Goal: Book appointment/travel/reservation

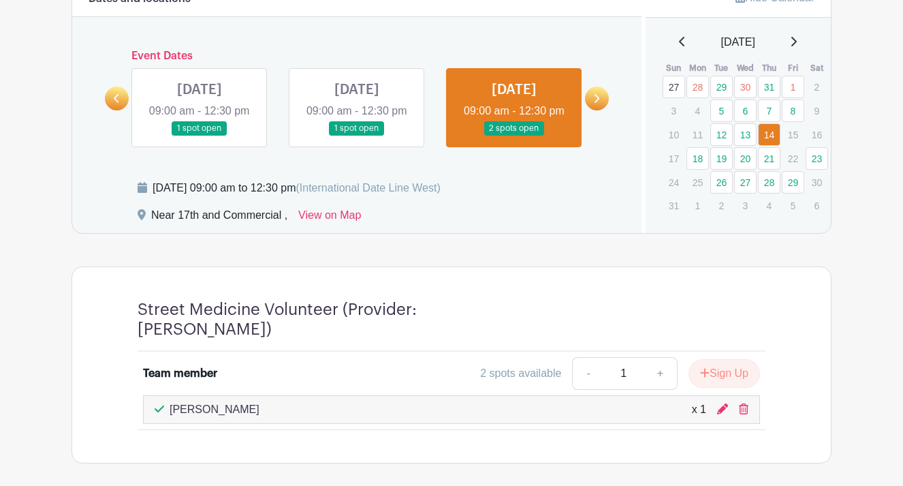
scroll to position [637, 0]
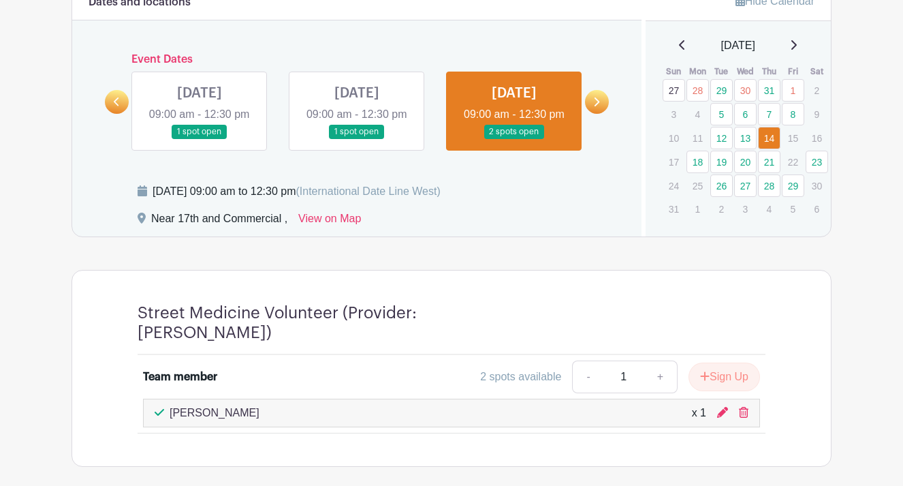
click at [697, 163] on link "18" at bounding box center [697, 162] width 22 height 22
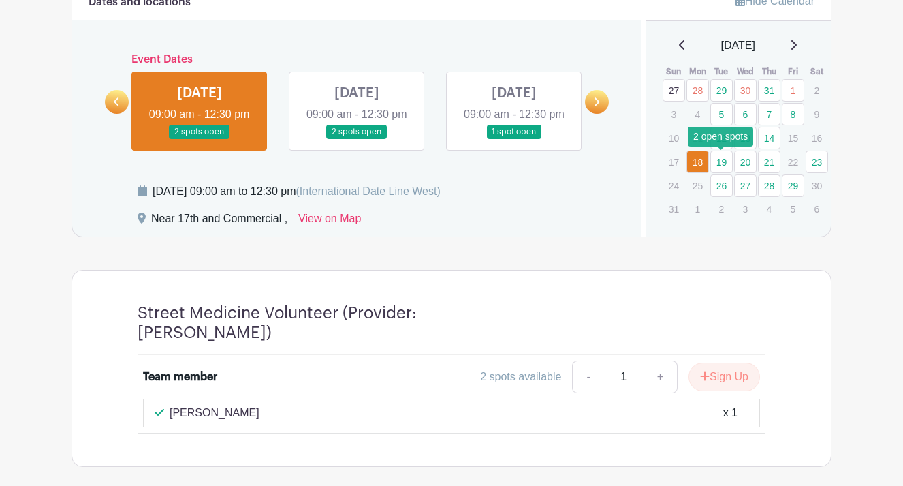
click at [722, 165] on link "19" at bounding box center [721, 162] width 22 height 22
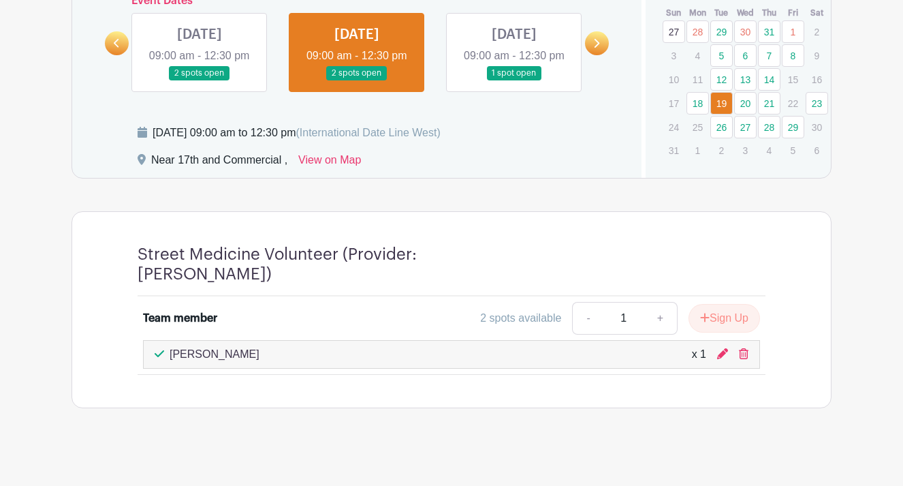
scroll to position [699, 0]
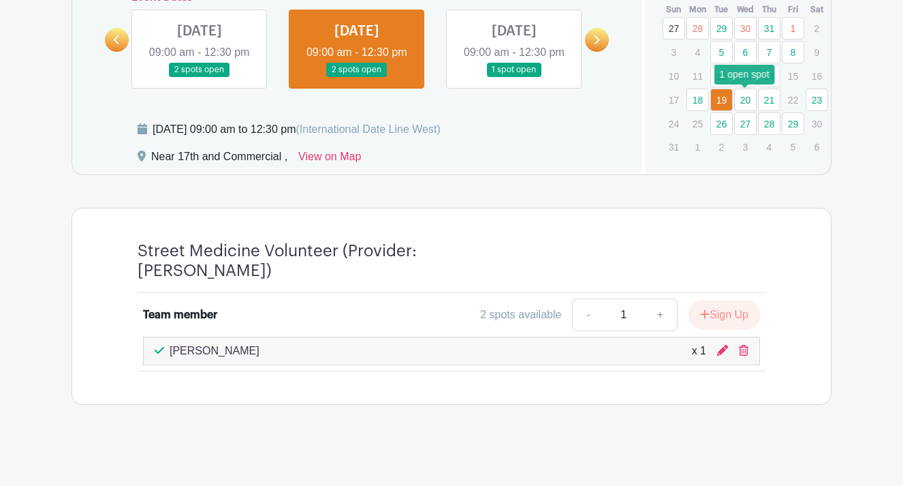
click at [744, 97] on link "20" at bounding box center [745, 100] width 22 height 22
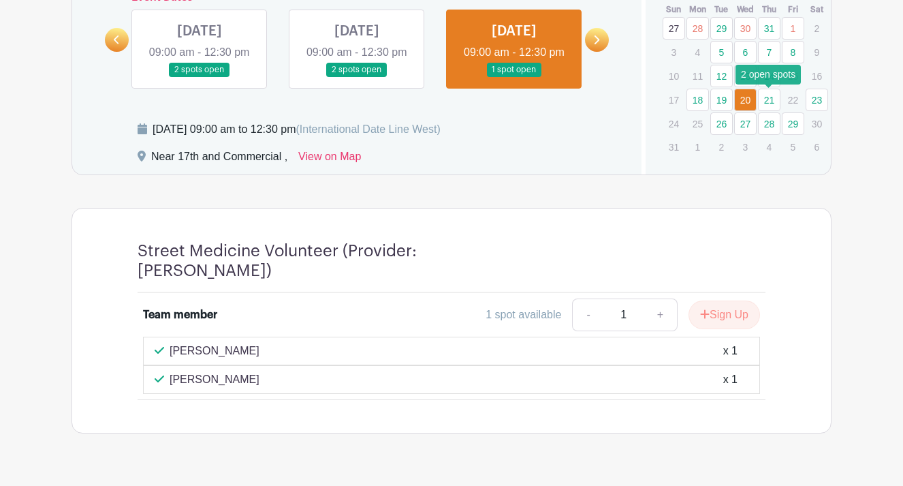
click at [772, 95] on link "21" at bounding box center [769, 100] width 22 height 22
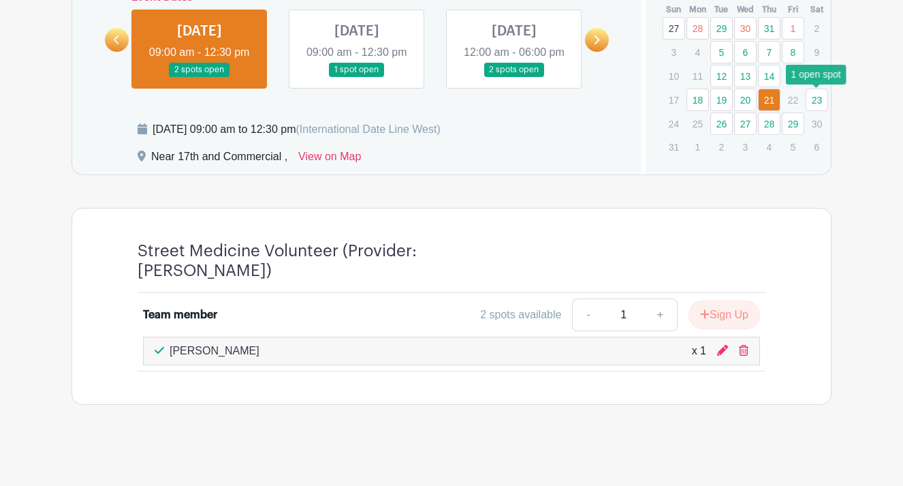
click at [821, 100] on link "23" at bounding box center [817, 100] width 22 height 22
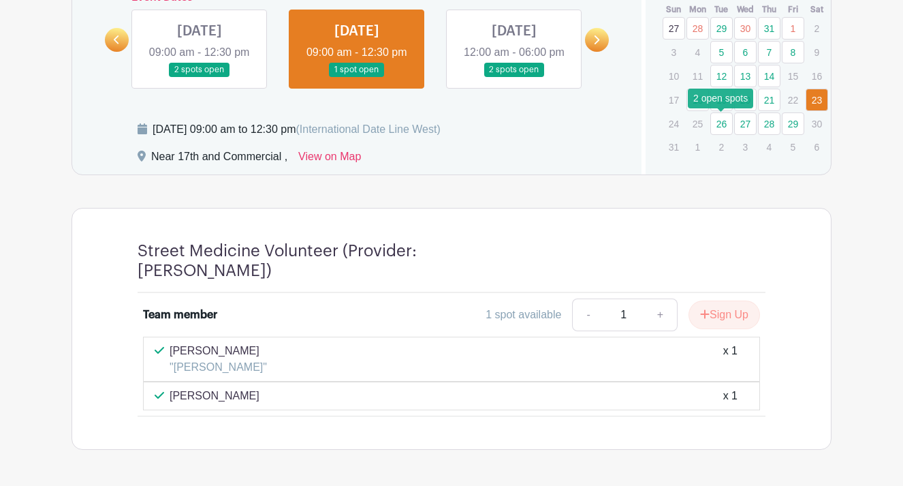
click at [727, 123] on link "26" at bounding box center [721, 123] width 22 height 22
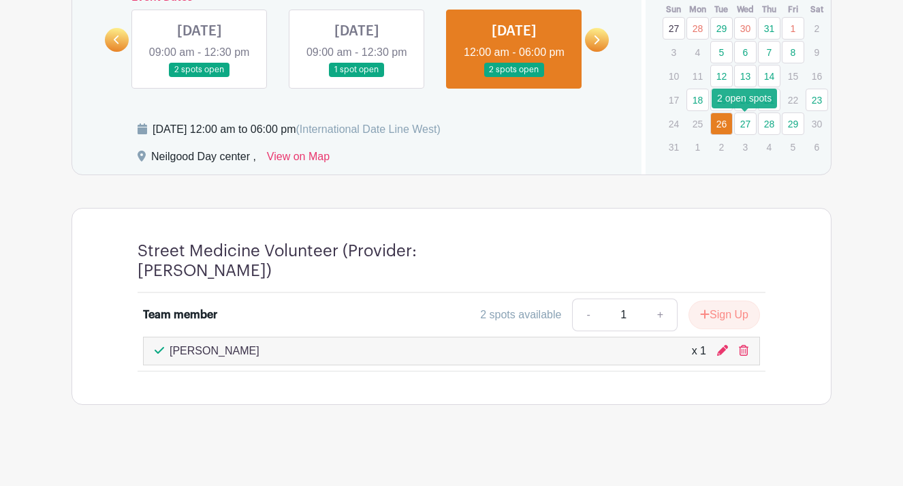
click at [744, 120] on link "27" at bounding box center [745, 123] width 22 height 22
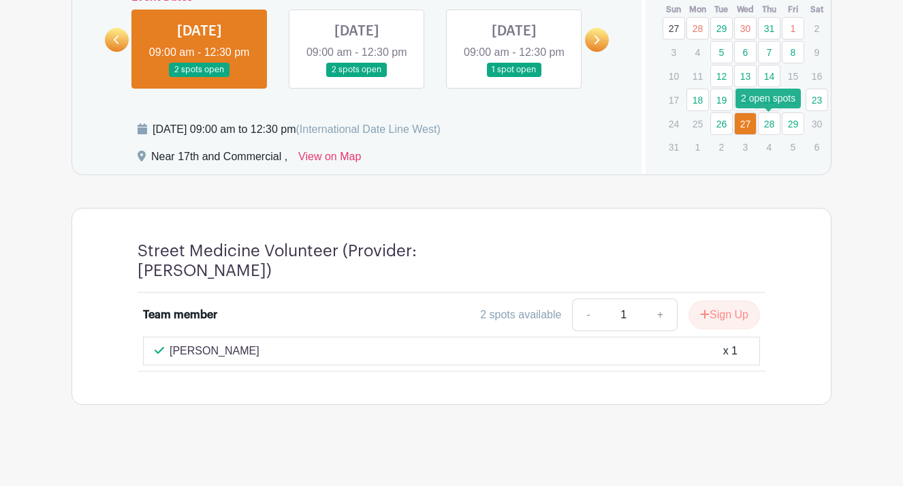
click at [766, 122] on link "28" at bounding box center [769, 123] width 22 height 22
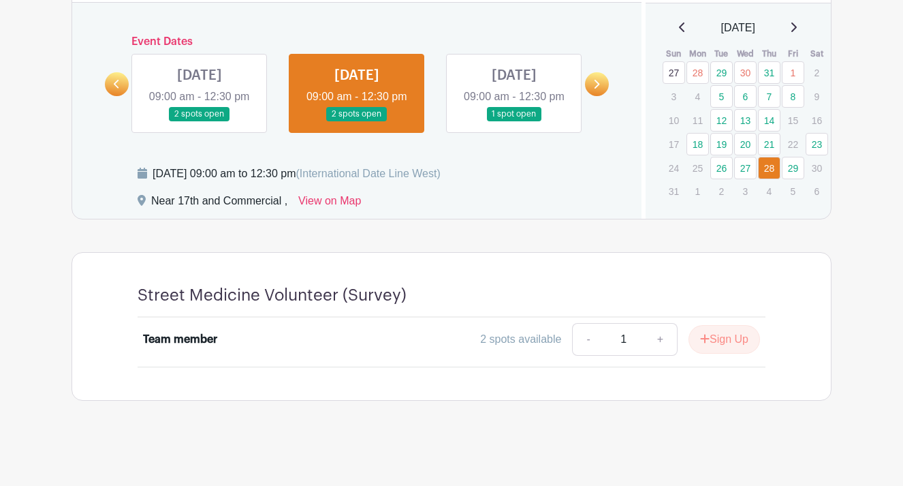
scroll to position [671, 0]
click at [800, 157] on link "29" at bounding box center [793, 168] width 22 height 22
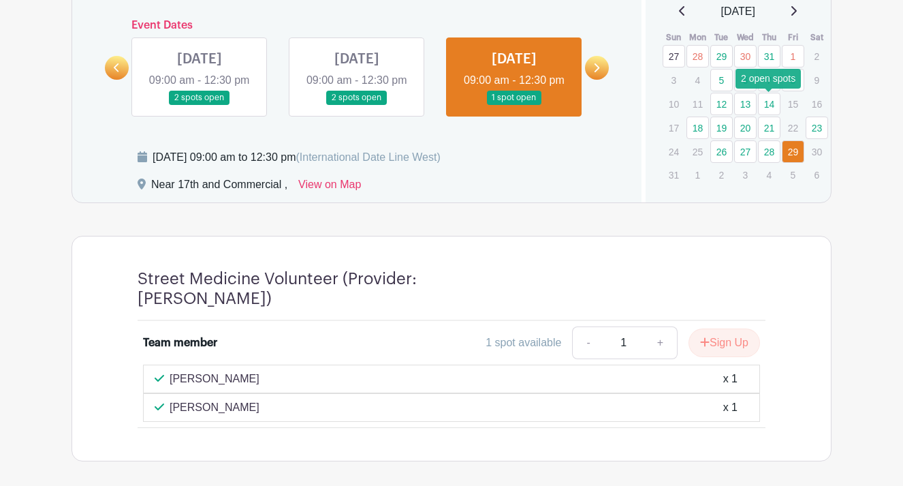
click at [771, 103] on link "14" at bounding box center [769, 104] width 22 height 22
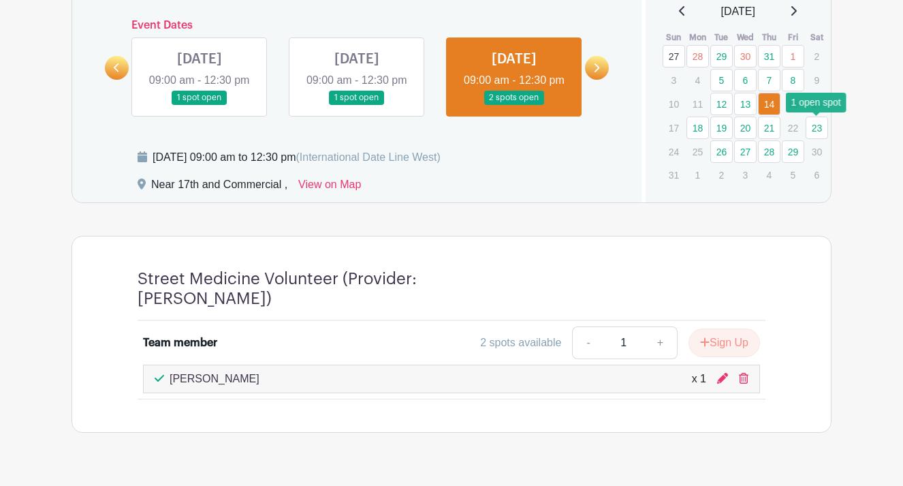
click at [815, 127] on link "23" at bounding box center [817, 127] width 22 height 22
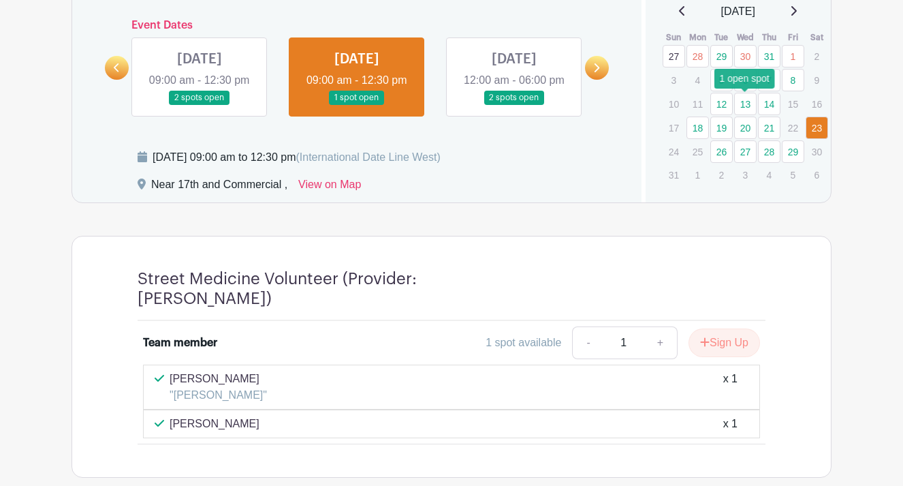
click at [749, 98] on link "13" at bounding box center [745, 104] width 22 height 22
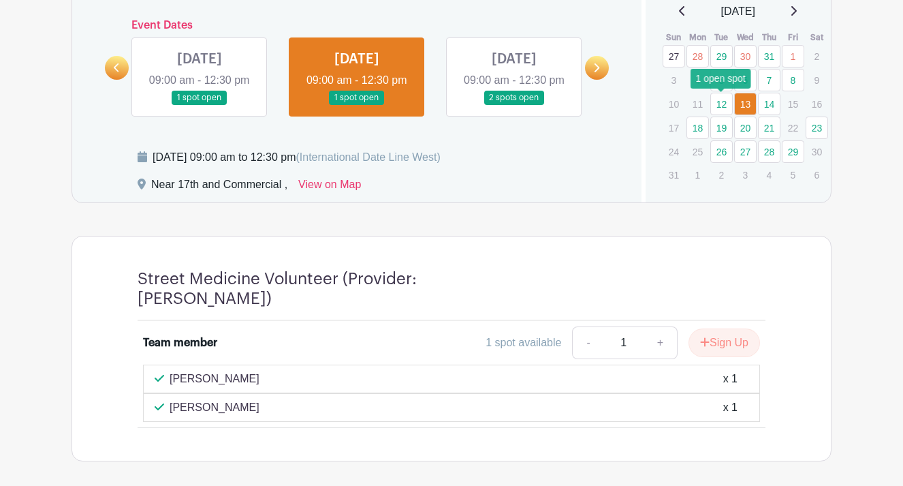
click at [727, 103] on link "12" at bounding box center [721, 104] width 22 height 22
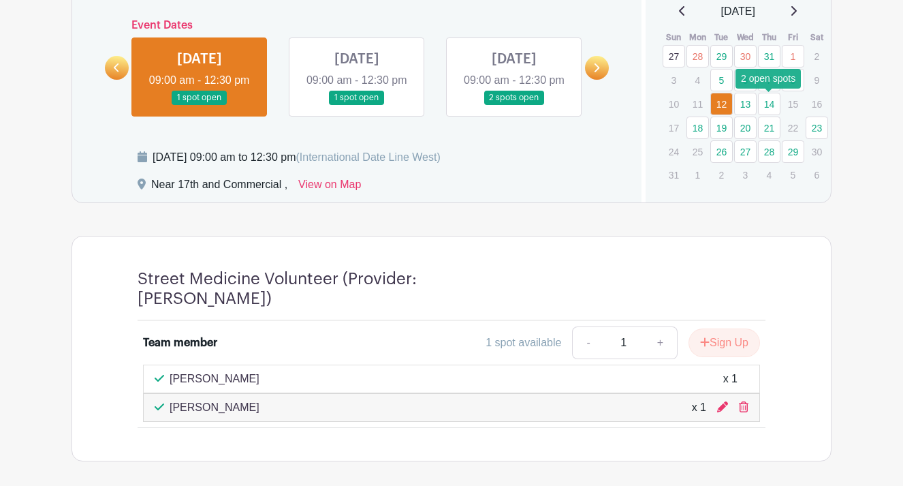
click at [766, 102] on link "14" at bounding box center [769, 104] width 22 height 22
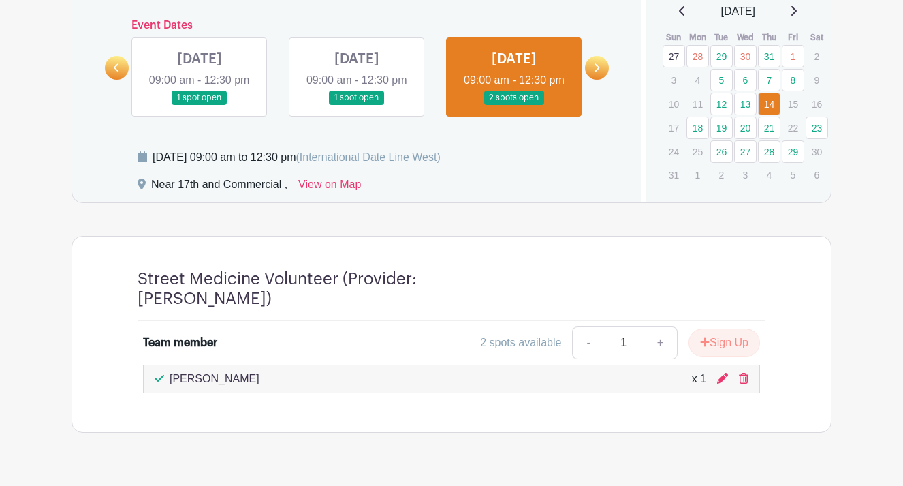
scroll to position [720, 0]
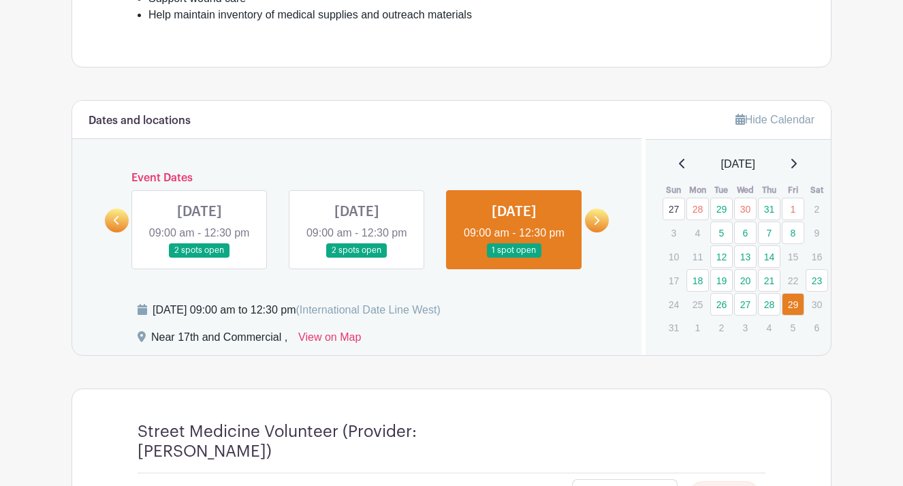
scroll to position [504, 0]
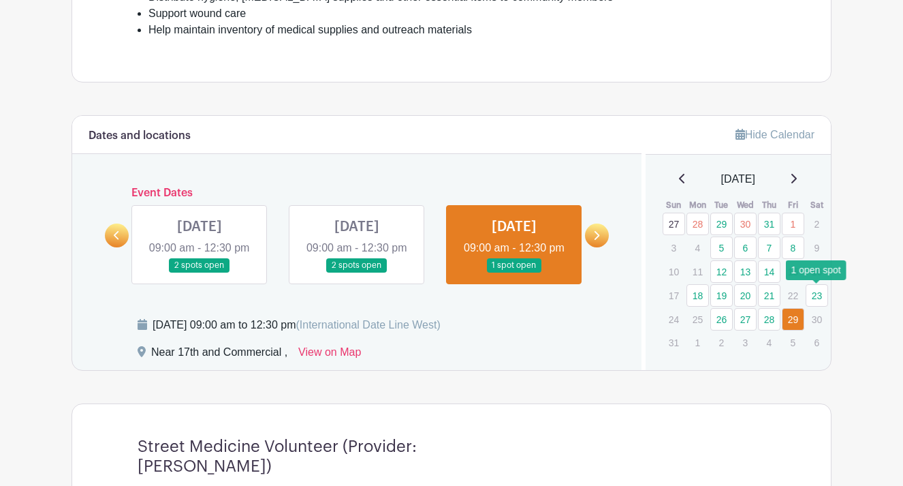
click at [817, 290] on link "23" at bounding box center [817, 295] width 22 height 22
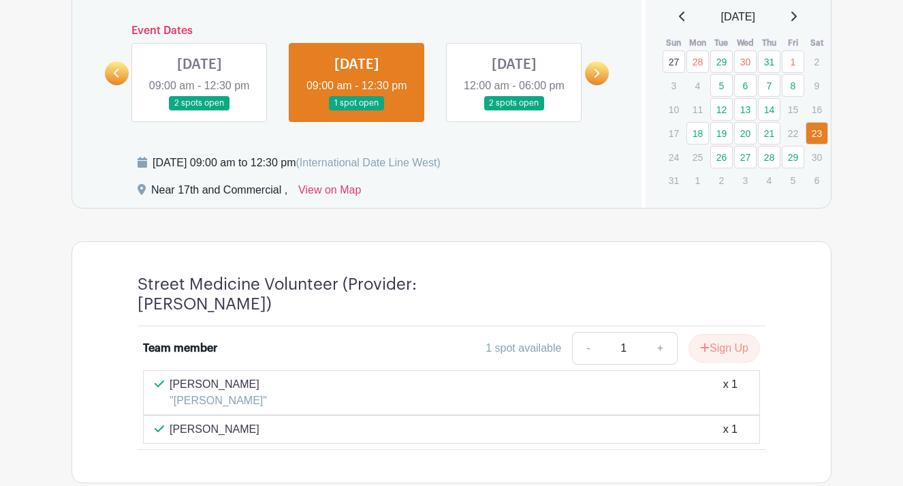
scroll to position [631, 0]
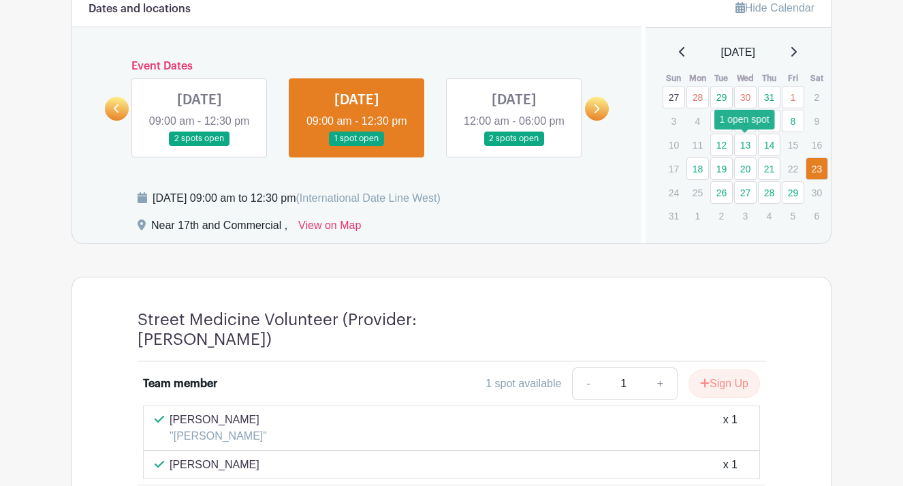
click at [750, 144] on link "13" at bounding box center [745, 144] width 22 height 22
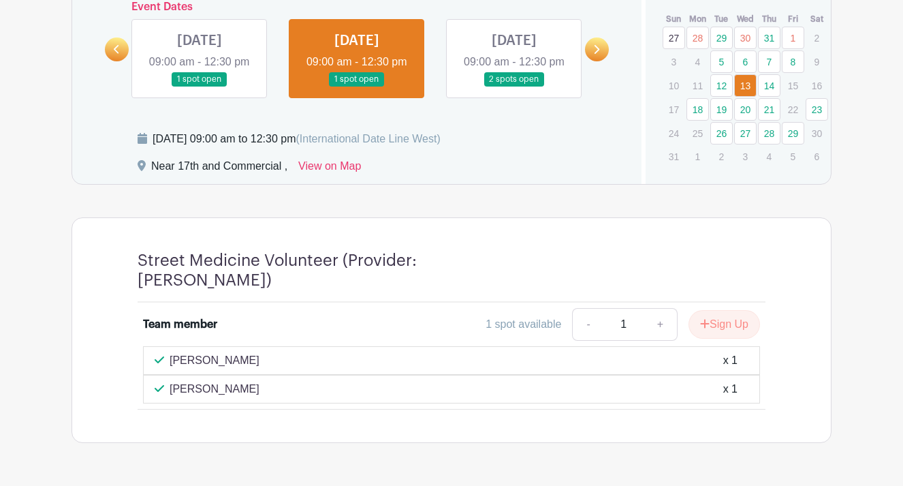
scroll to position [689, 0]
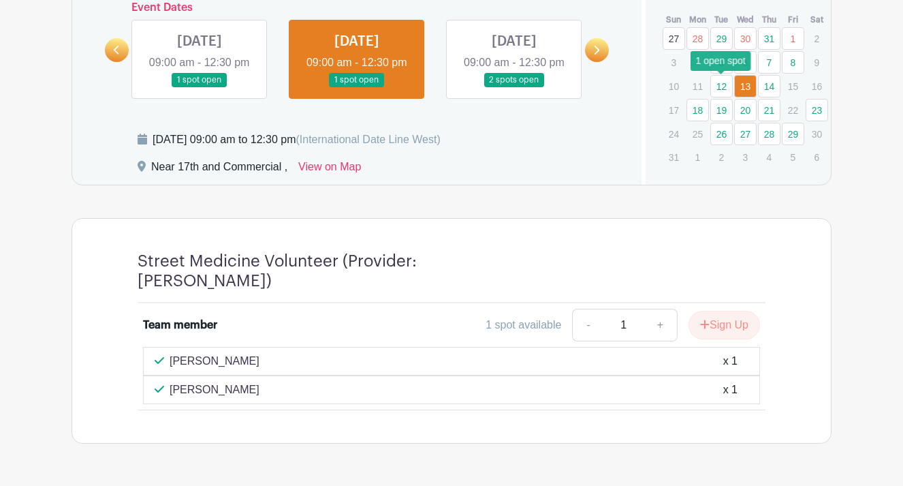
click at [721, 86] on link "12" at bounding box center [721, 86] width 22 height 22
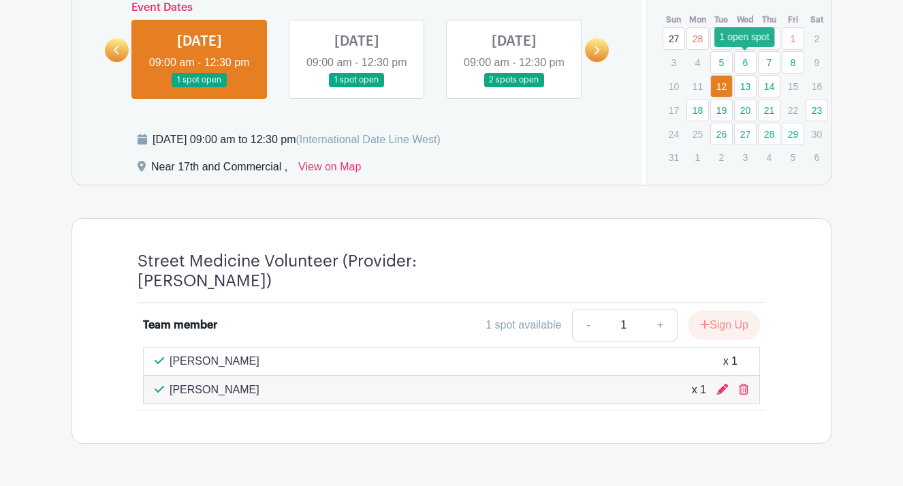
click at [744, 58] on link "6" at bounding box center [745, 62] width 22 height 22
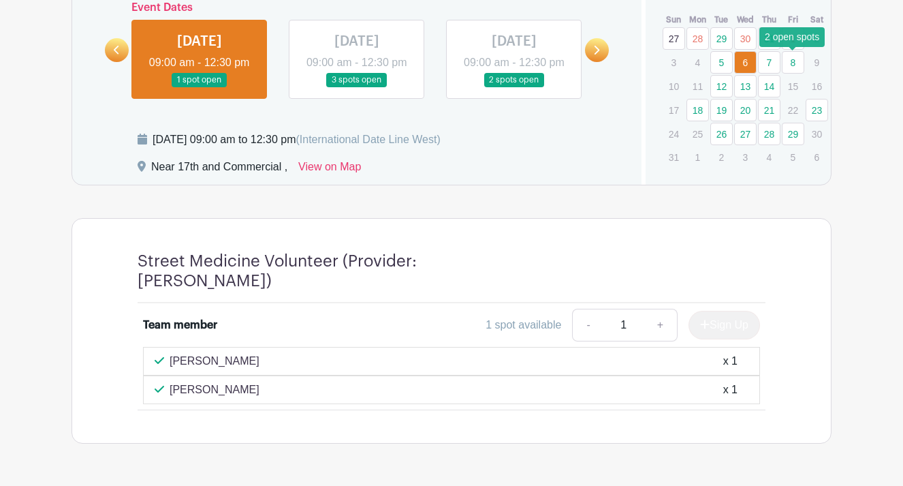
click at [795, 59] on link "8" at bounding box center [793, 62] width 22 height 22
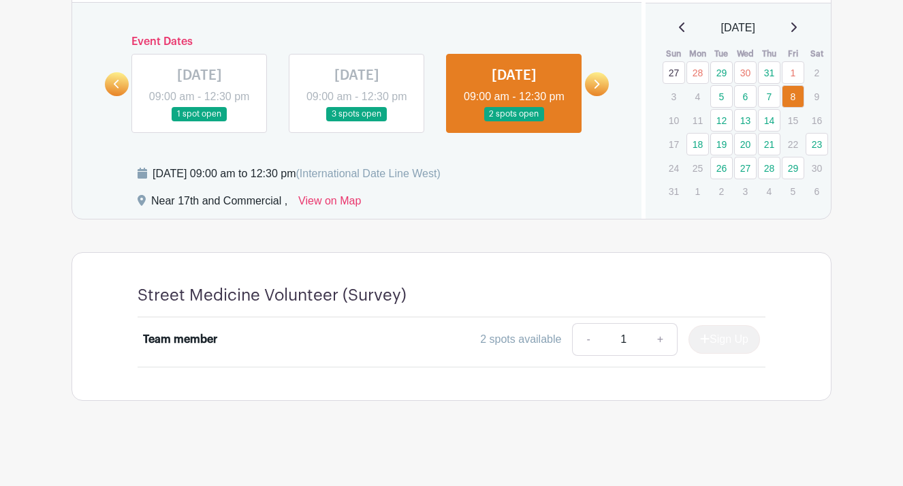
scroll to position [671, 0]
click at [795, 61] on link "1" at bounding box center [793, 72] width 22 height 22
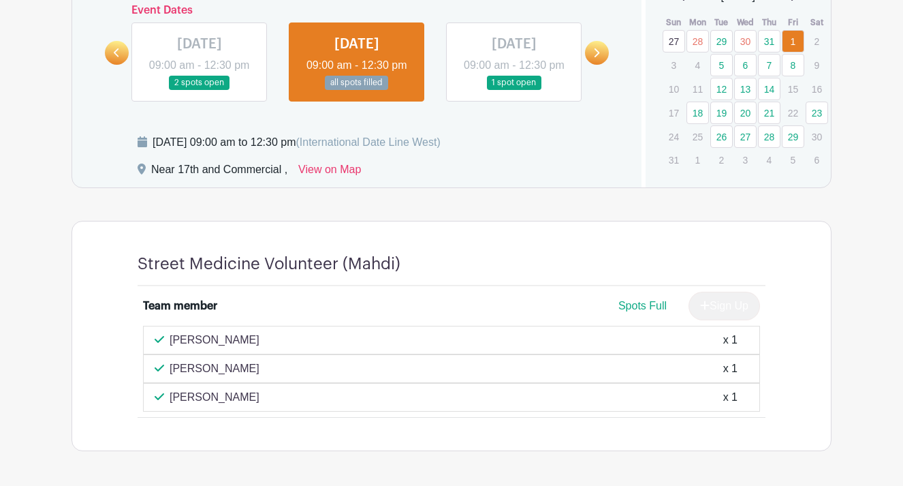
scroll to position [689, 0]
